Goal: Task Accomplishment & Management: Complete application form

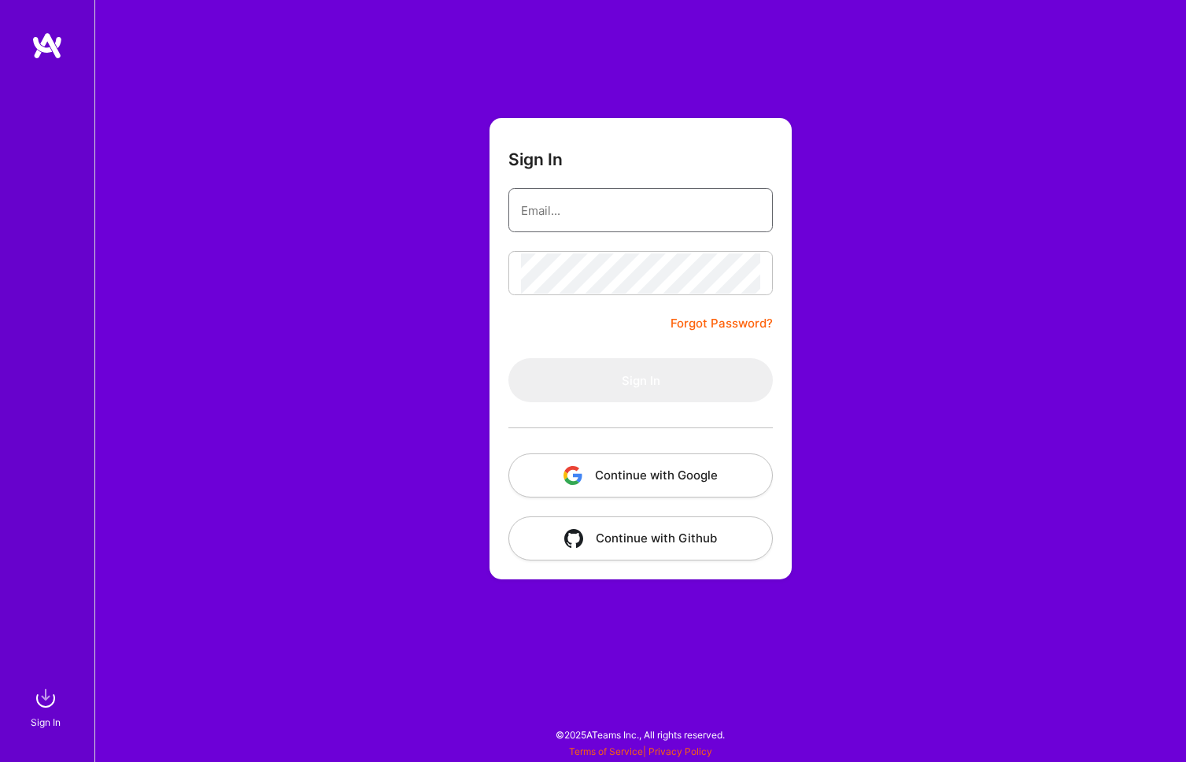
click at [628, 205] on input "email" at bounding box center [640, 210] width 239 height 40
click at [921, 323] on div "Sign In Forgot Password? Sign In Continue with Google Continue with Github" at bounding box center [639, 381] width 1091 height 762
click at [632, 220] on input "email" at bounding box center [640, 210] width 239 height 40
paste input "[EMAIL_ADDRESS][PERSON_NAME][DOMAIN_NAME]"
type input "[EMAIL_ADDRESS][PERSON_NAME][DOMAIN_NAME]"
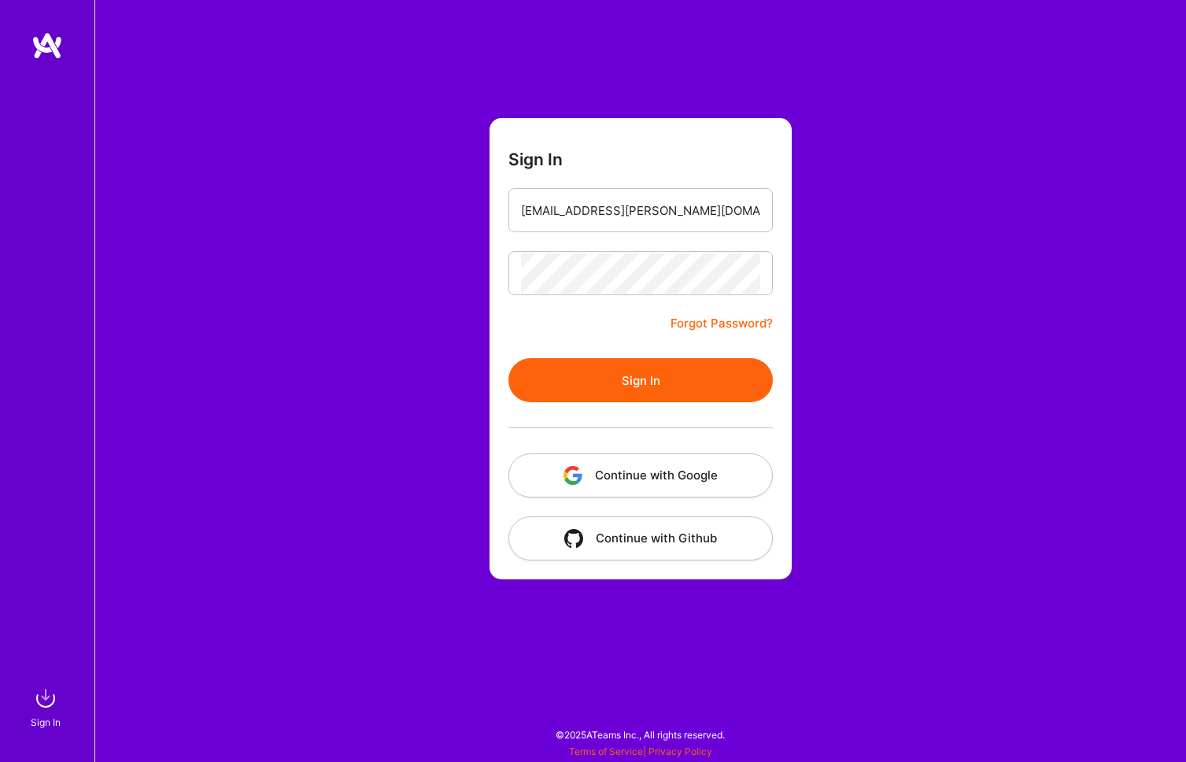
click at [653, 370] on button "Sign In" at bounding box center [640, 380] width 264 height 44
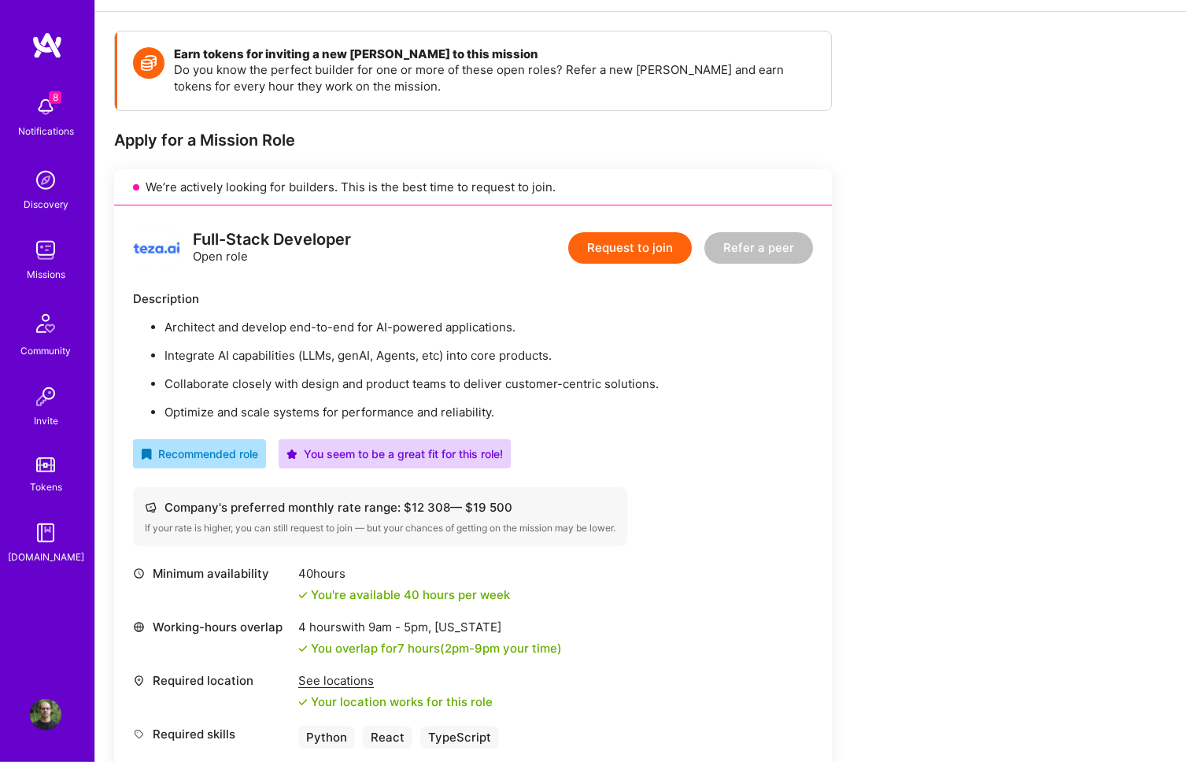
scroll to position [208, 0]
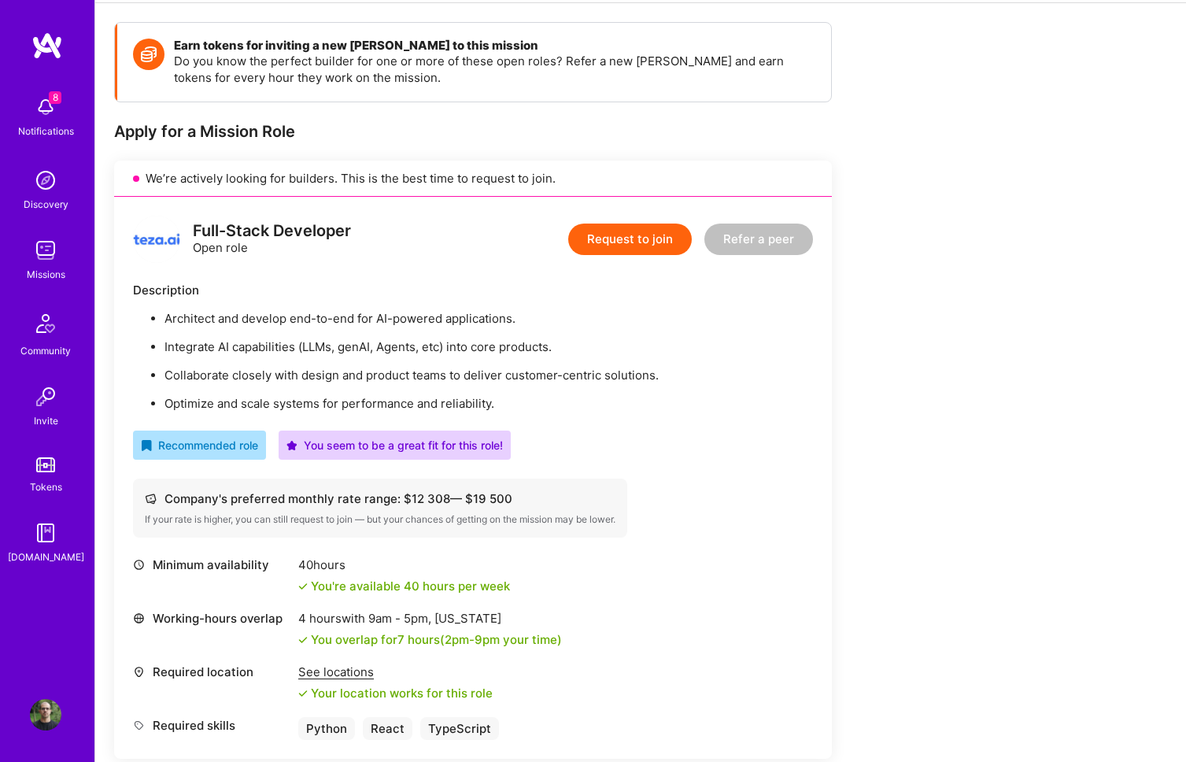
click at [805, 615] on div "Working-hours overlap 4 hours with 9am - 5pm , [US_STATE] You overlap for 7 hou…" at bounding box center [473, 629] width 680 height 38
drag, startPoint x: 197, startPoint y: 224, endPoint x: 389, endPoint y: 224, distance: 192.8
click at [389, 224] on div "Full-Stack Developer Open role Request to join Refer a peer" at bounding box center [473, 239] width 680 height 47
drag, startPoint x: 263, startPoint y: 319, endPoint x: 446, endPoint y: 323, distance: 183.4
click at [446, 323] on p "Architect and develop end-to-end for AI-powered applications." at bounding box center [488, 318] width 648 height 17
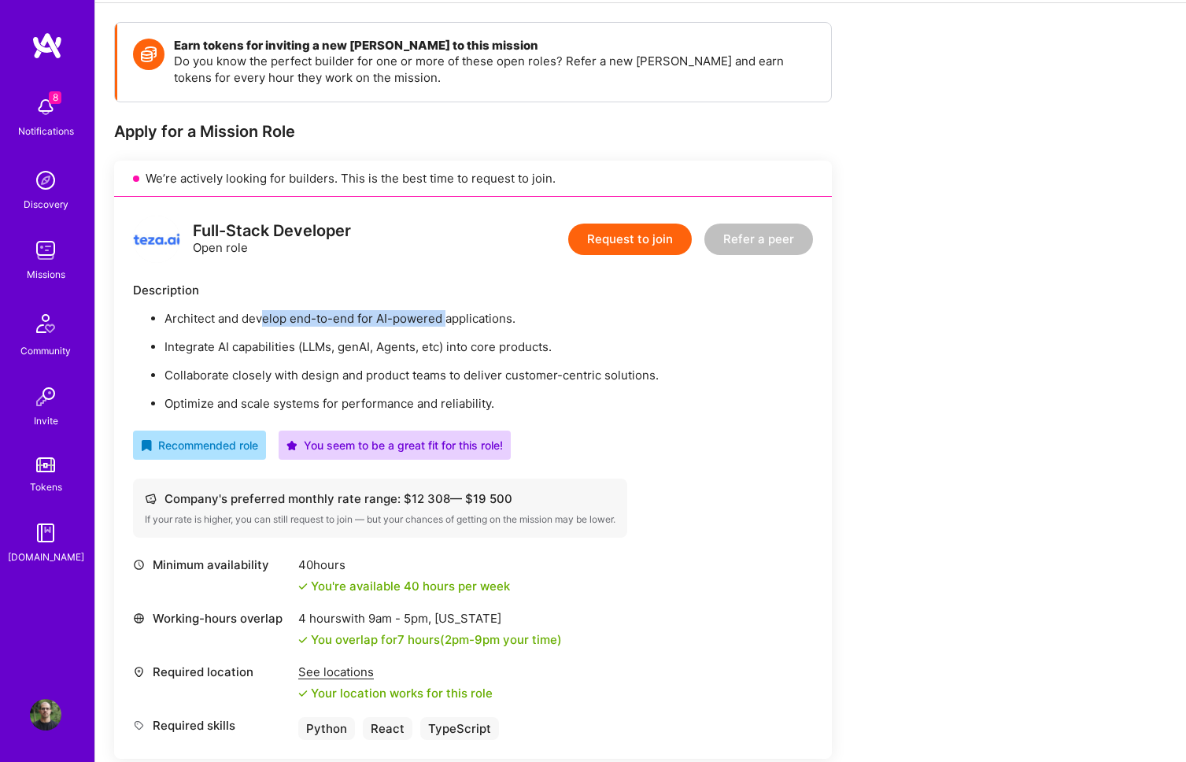
drag, startPoint x: 167, startPoint y: 317, endPoint x: 530, endPoint y: 316, distance: 363.5
click at [530, 316] on p "Architect and develop end-to-end for AI-powered applications." at bounding box center [488, 318] width 648 height 17
drag, startPoint x: 163, startPoint y: 344, endPoint x: 316, endPoint y: 345, distance: 153.4
click at [316, 345] on li "Integrate AI capabilities (LLMs, genAI, Agents, etc) into core products." at bounding box center [488, 346] width 648 height 17
click at [313, 347] on p "Integrate AI capabilities (LLMs, genAI, Agents, etc) into core products." at bounding box center [488, 346] width 648 height 17
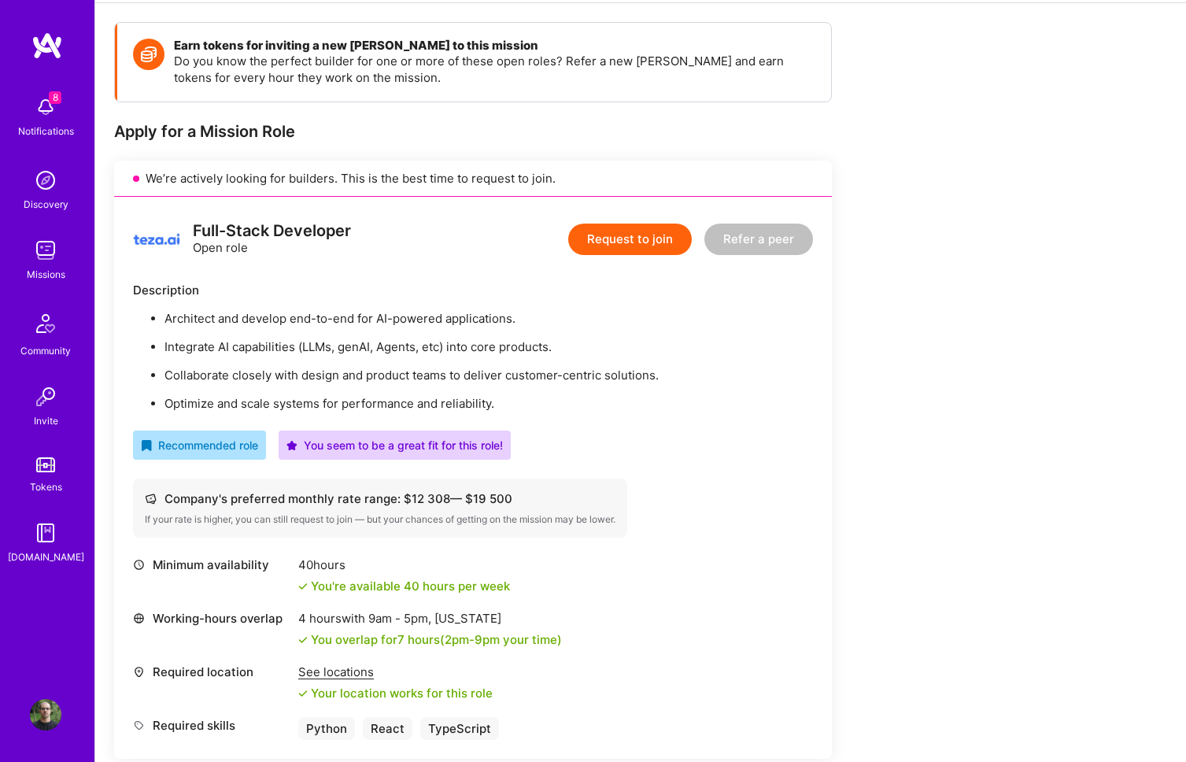
click at [299, 348] on p "Integrate AI capabilities (LLMs, genAI, Agents, etc) into core products." at bounding box center [488, 346] width 648 height 17
click at [317, 344] on p "Integrate AI capabilities (LLMs, genAI, Agents, etc) into core products." at bounding box center [488, 346] width 648 height 17
click at [195, 315] on p "Architect and develop end-to-end for AI-powered applications." at bounding box center [488, 318] width 648 height 17
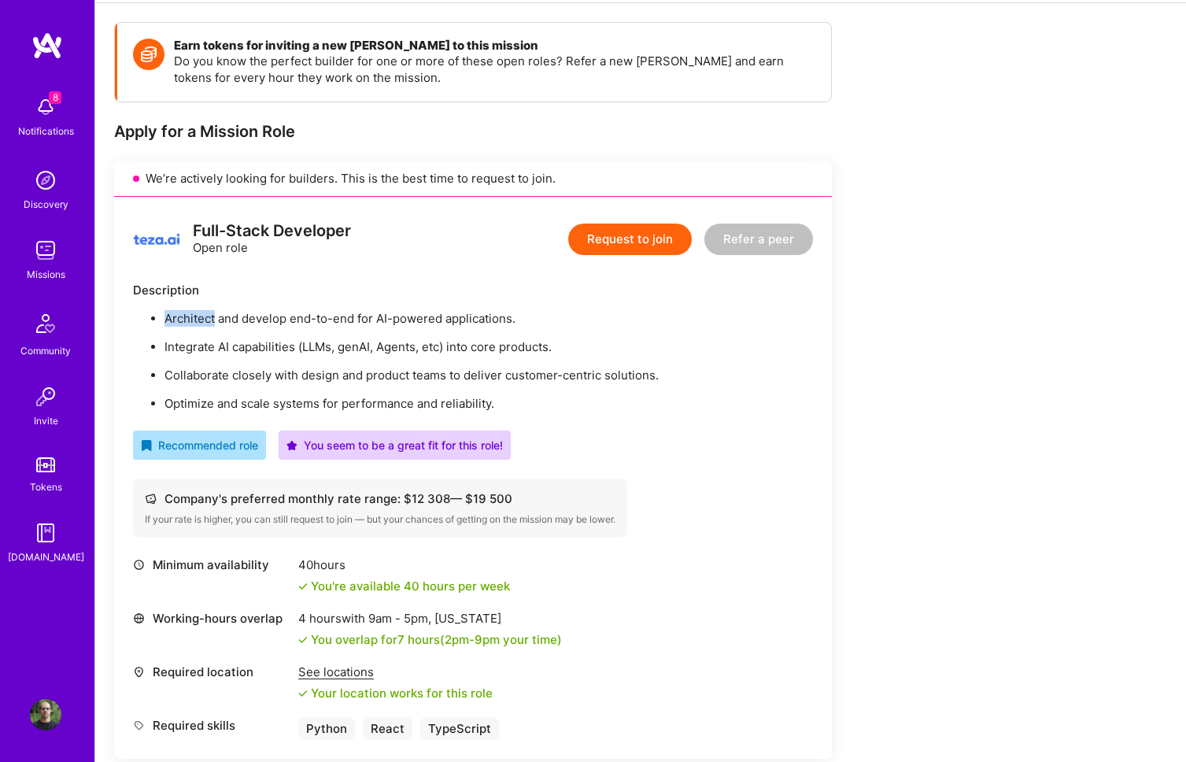
click at [195, 315] on p "Architect and develop end-to-end for AI-powered applications." at bounding box center [488, 318] width 648 height 17
click at [273, 312] on p "Architect and develop end-to-end for AI-powered applications." at bounding box center [488, 318] width 648 height 17
click at [274, 312] on p "Architect and develop end-to-end for AI-powered applications." at bounding box center [488, 318] width 648 height 17
click at [334, 316] on p "Architect and develop end-to-end for AI-powered applications." at bounding box center [488, 318] width 648 height 17
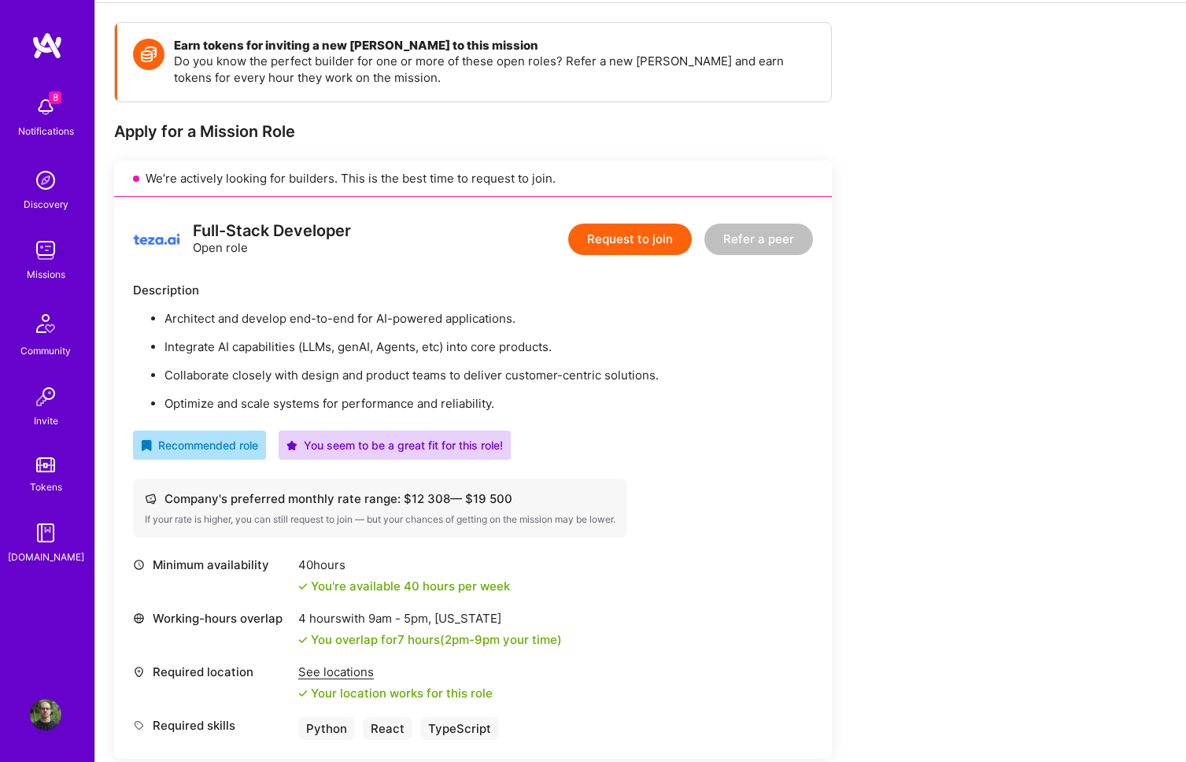
click at [268, 347] on p "Integrate AI capabilities (LLMs, genAI, Agents, etc) into core products." at bounding box center [488, 346] width 648 height 17
click at [266, 348] on p "Integrate AI capabilities (LLMs, genAI, Agents, etc) into core products." at bounding box center [488, 346] width 648 height 17
click at [421, 359] on ul "Architect and develop end-to-end for AI-powered applications. Integrate AI capa…" at bounding box center [473, 361] width 680 height 102
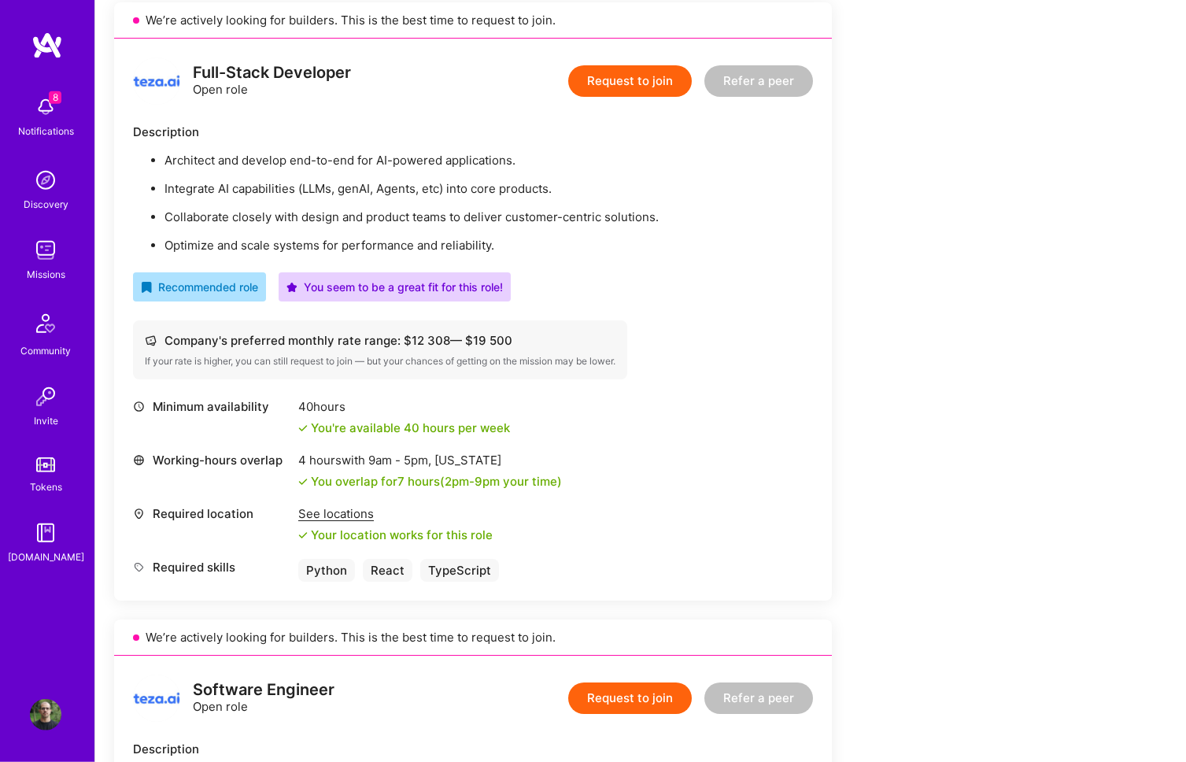
scroll to position [312, 0]
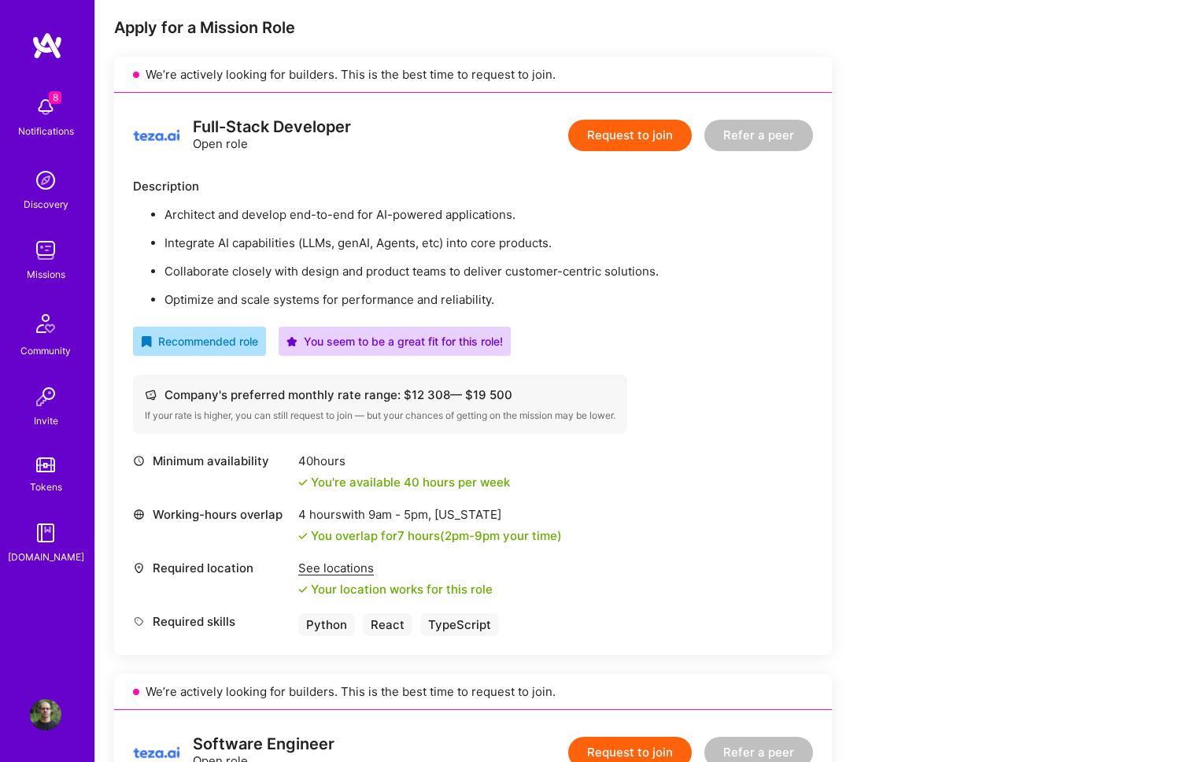
click at [599, 132] on button "Request to join" at bounding box center [630, 135] width 124 height 31
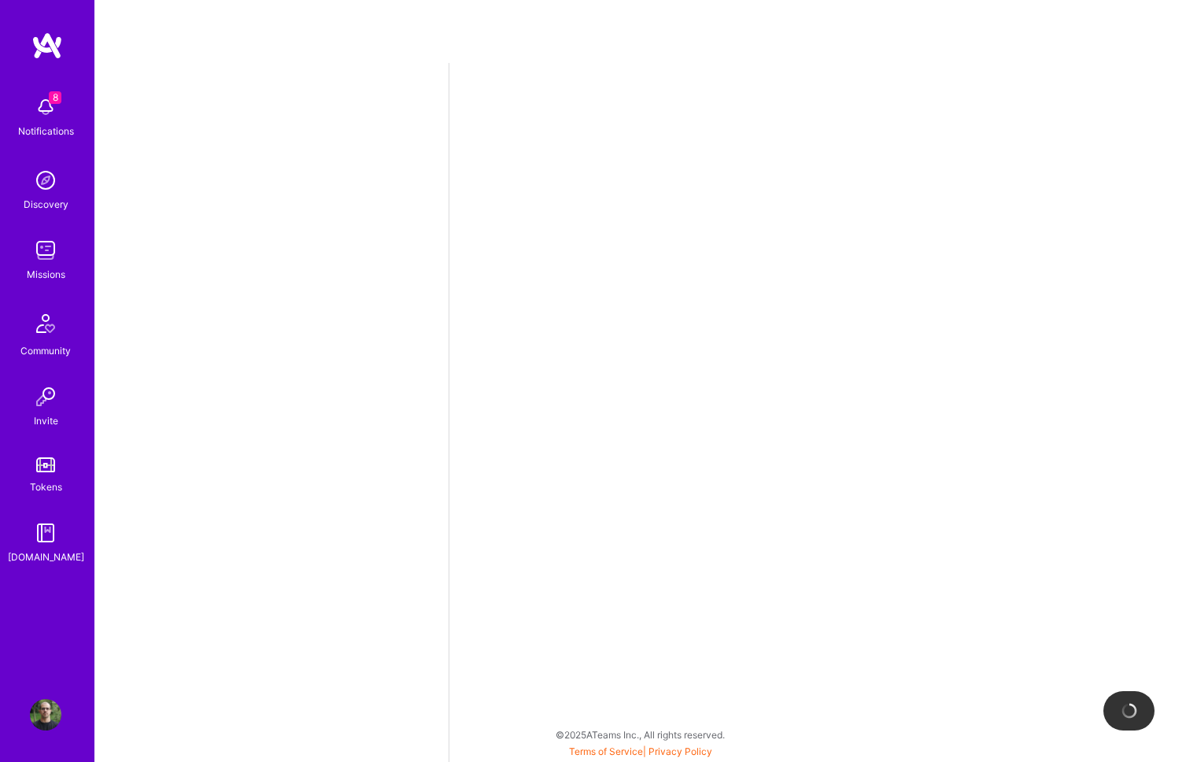
select select "PT"
